Goal: Task Accomplishment & Management: Use online tool/utility

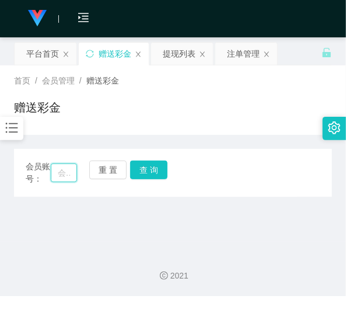
click at [68, 166] on input "text" at bounding box center [64, 172] width 26 height 19
paste input "superrookie"
type input "superrookie"
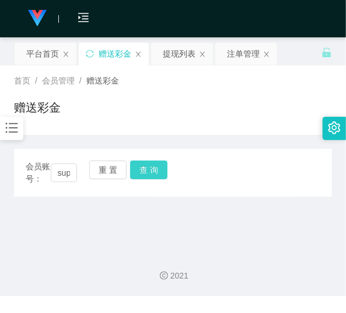
click at [135, 171] on button "查 询" at bounding box center [148, 169] width 37 height 19
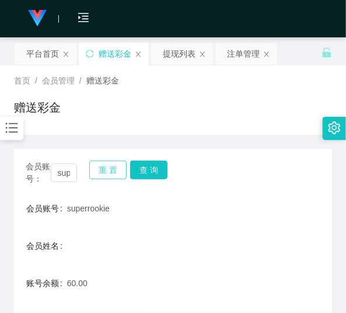
click at [105, 173] on button "重 置" at bounding box center [107, 169] width 37 height 19
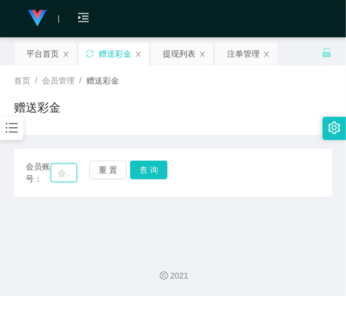
click at [61, 176] on input "text" at bounding box center [64, 172] width 26 height 19
paste input "Aaa3478600"
type input "Aaa3478600"
click at [138, 167] on button "查 询" at bounding box center [148, 169] width 37 height 19
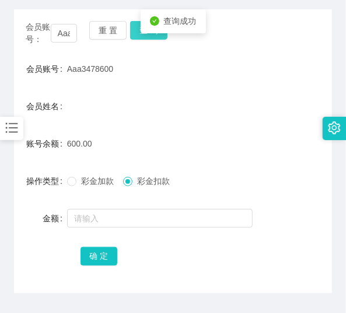
scroll to position [141, 0]
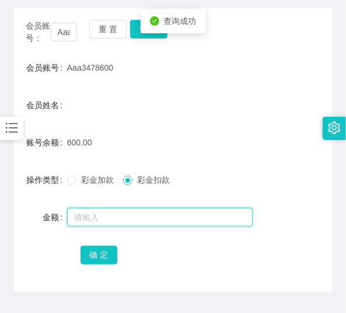
click at [129, 219] on input "text" at bounding box center [159, 217] width 185 height 19
type input "4"
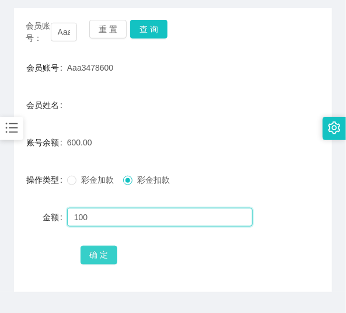
type input "100"
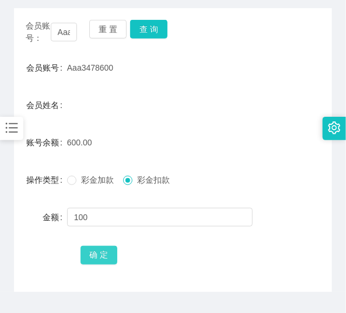
click at [94, 248] on button "确 定" at bounding box center [98, 255] width 37 height 19
